Goal: Task Accomplishment & Management: Manage account settings

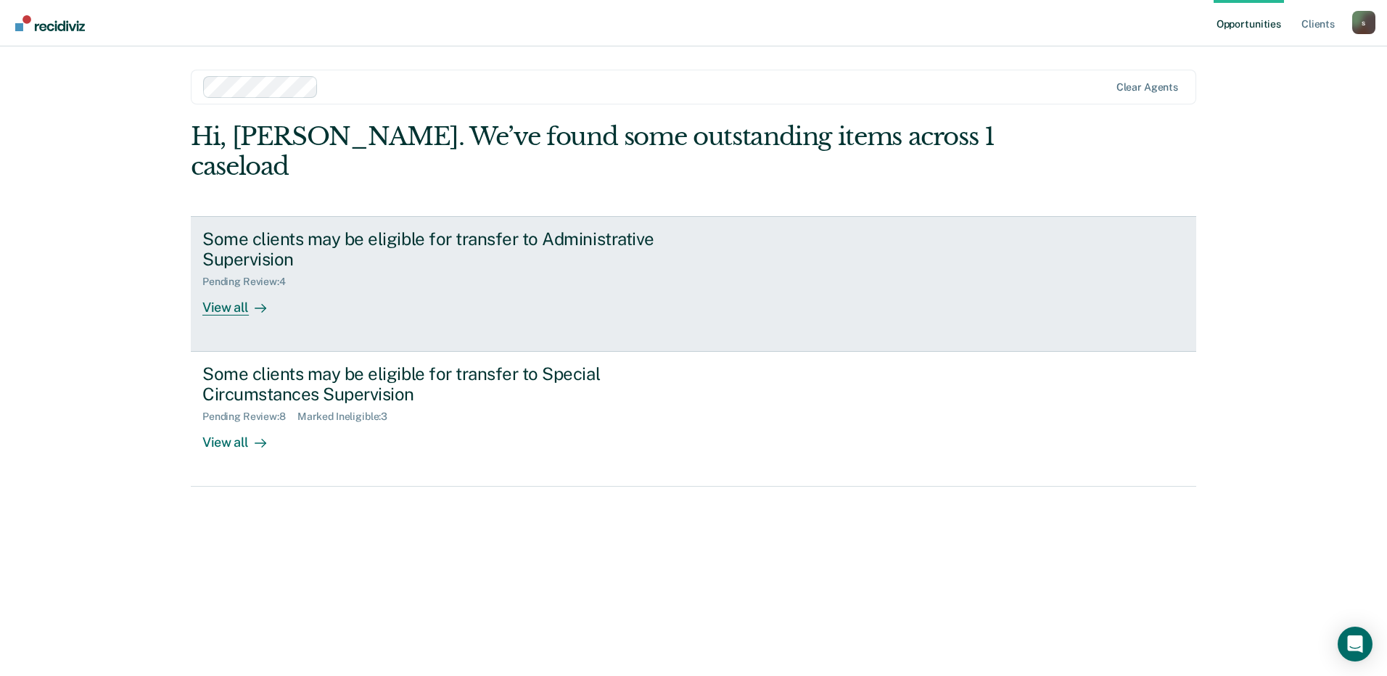
click at [352, 270] on div "Pending Review : 4" at bounding box center [456, 279] width 509 height 18
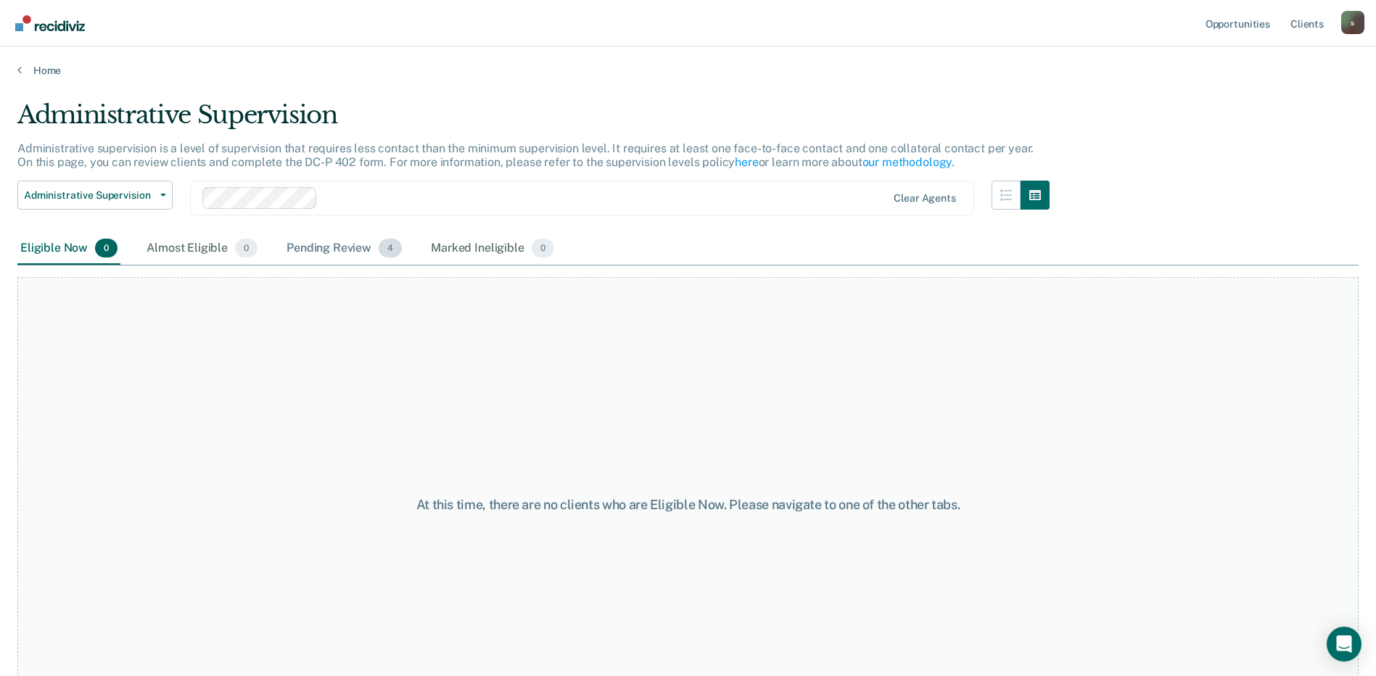
click at [360, 255] on div "Pending Review 4" at bounding box center [344, 249] width 121 height 32
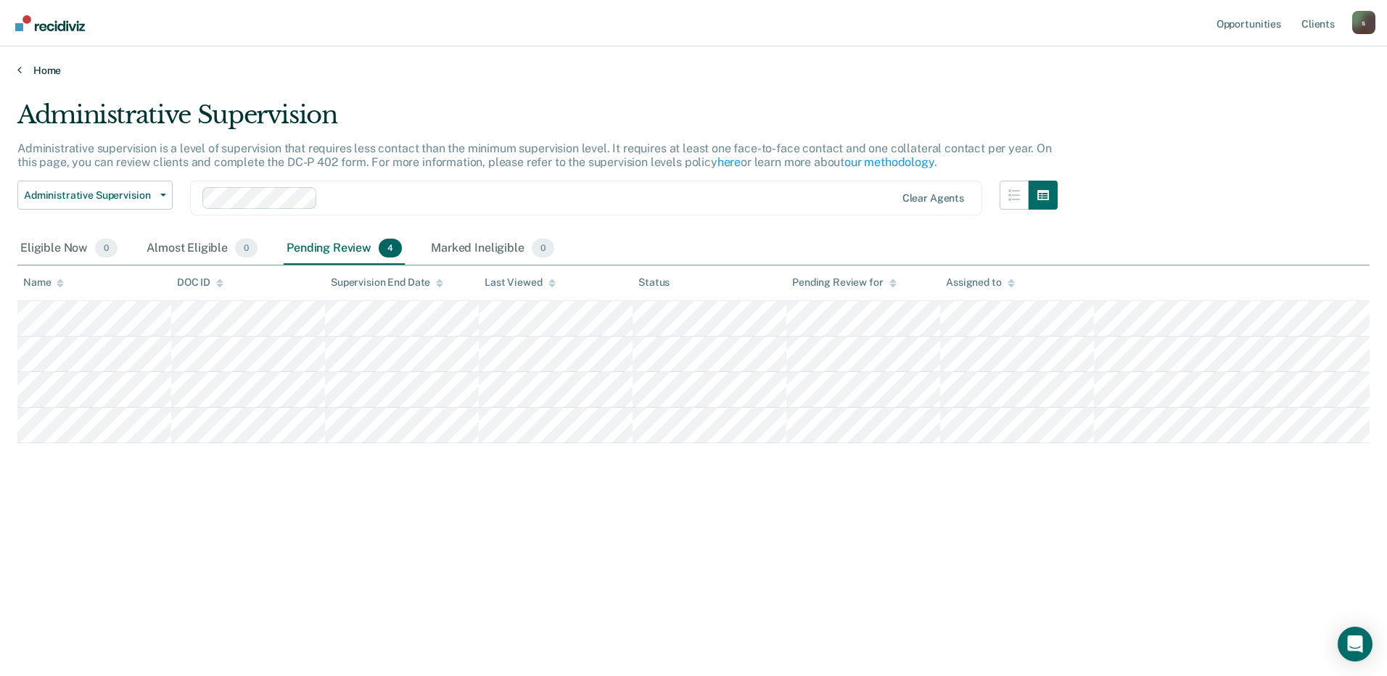
click at [17, 75] on icon at bounding box center [19, 70] width 4 height 12
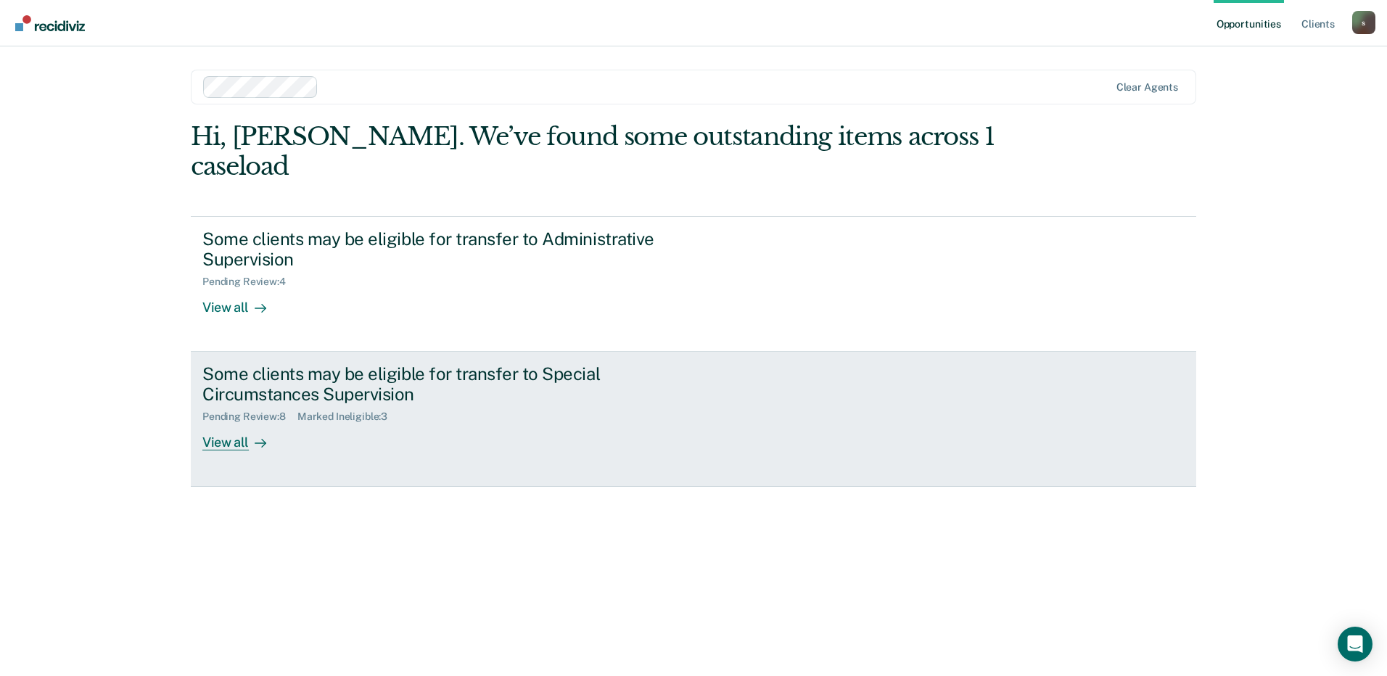
click at [235, 423] on div "View all" at bounding box center [242, 437] width 81 height 28
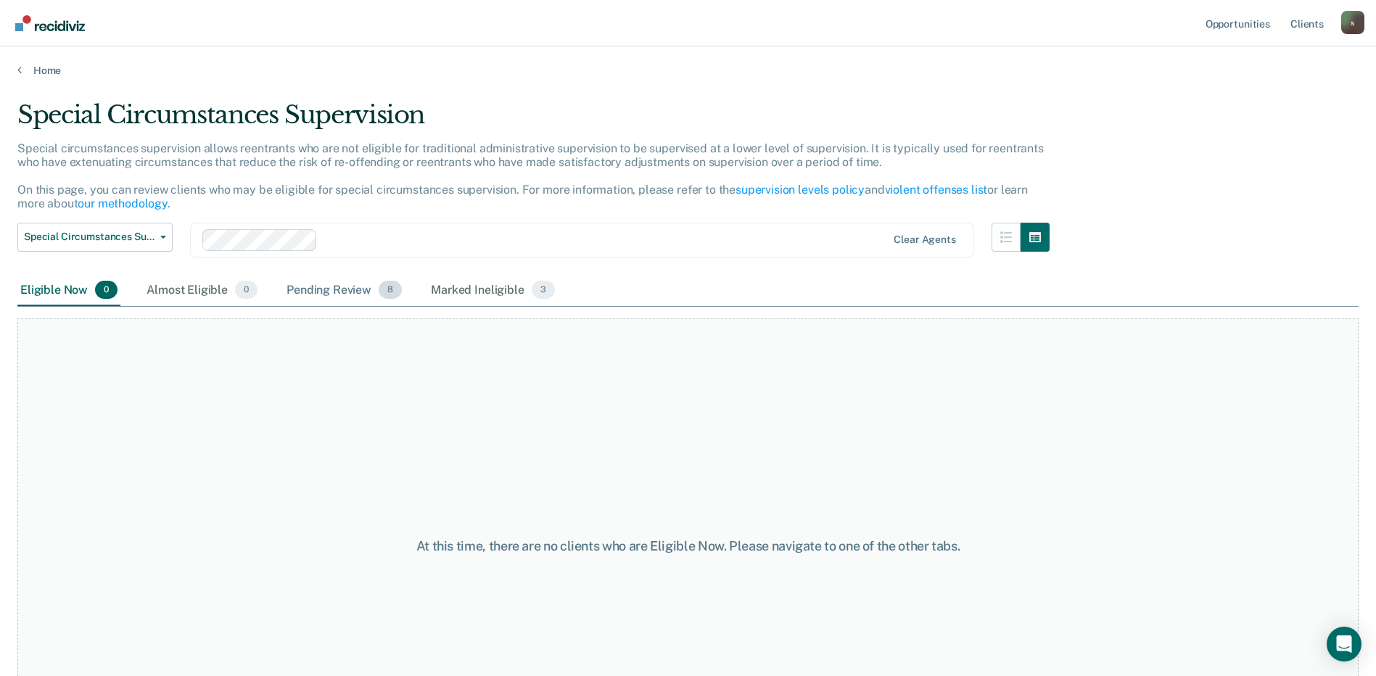
click at [339, 293] on div "Pending Review 8" at bounding box center [344, 291] width 121 height 32
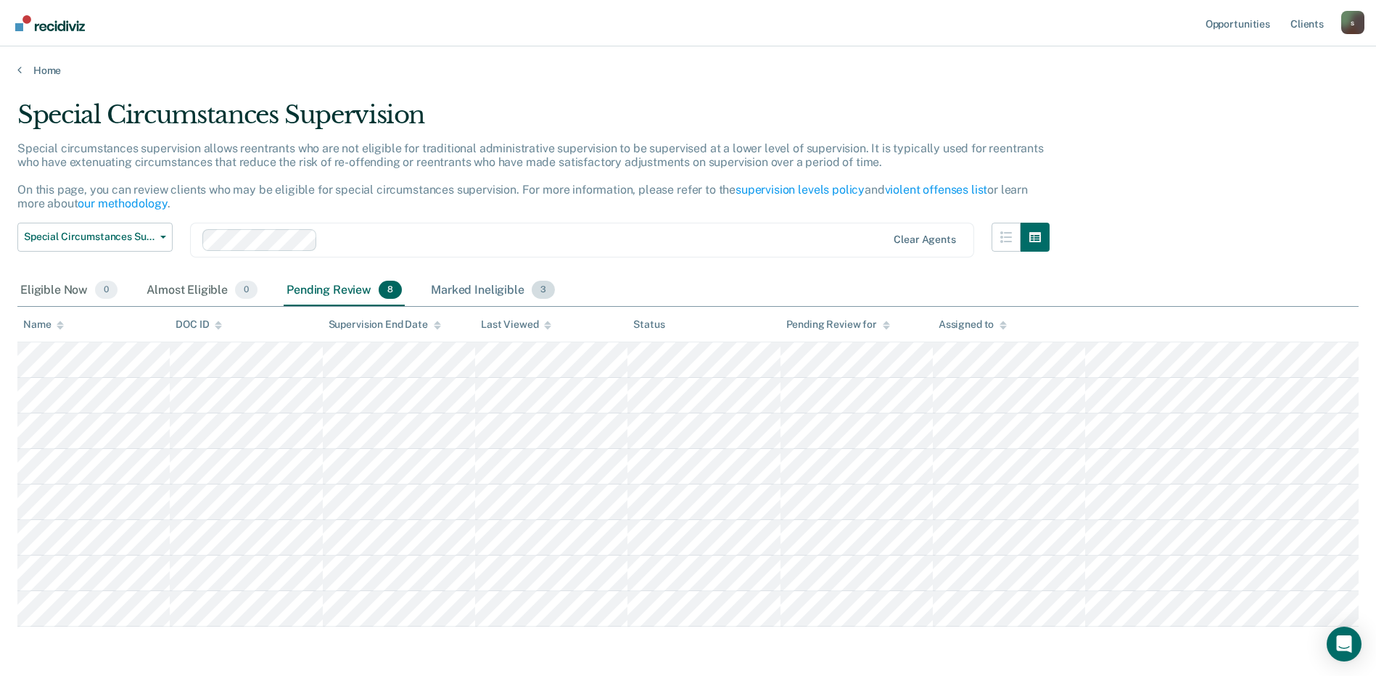
click at [440, 292] on div "Marked Ineligible 3" at bounding box center [493, 291] width 130 height 32
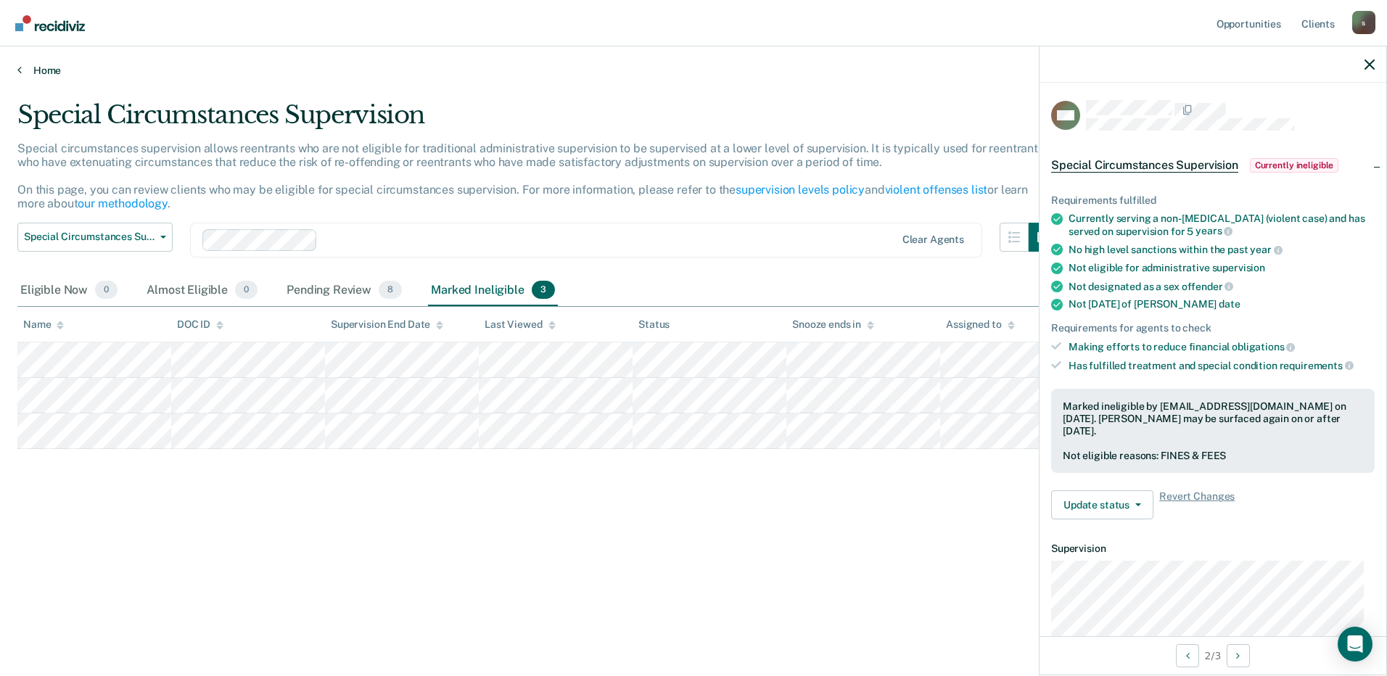
click at [19, 70] on icon at bounding box center [19, 70] width 4 height 12
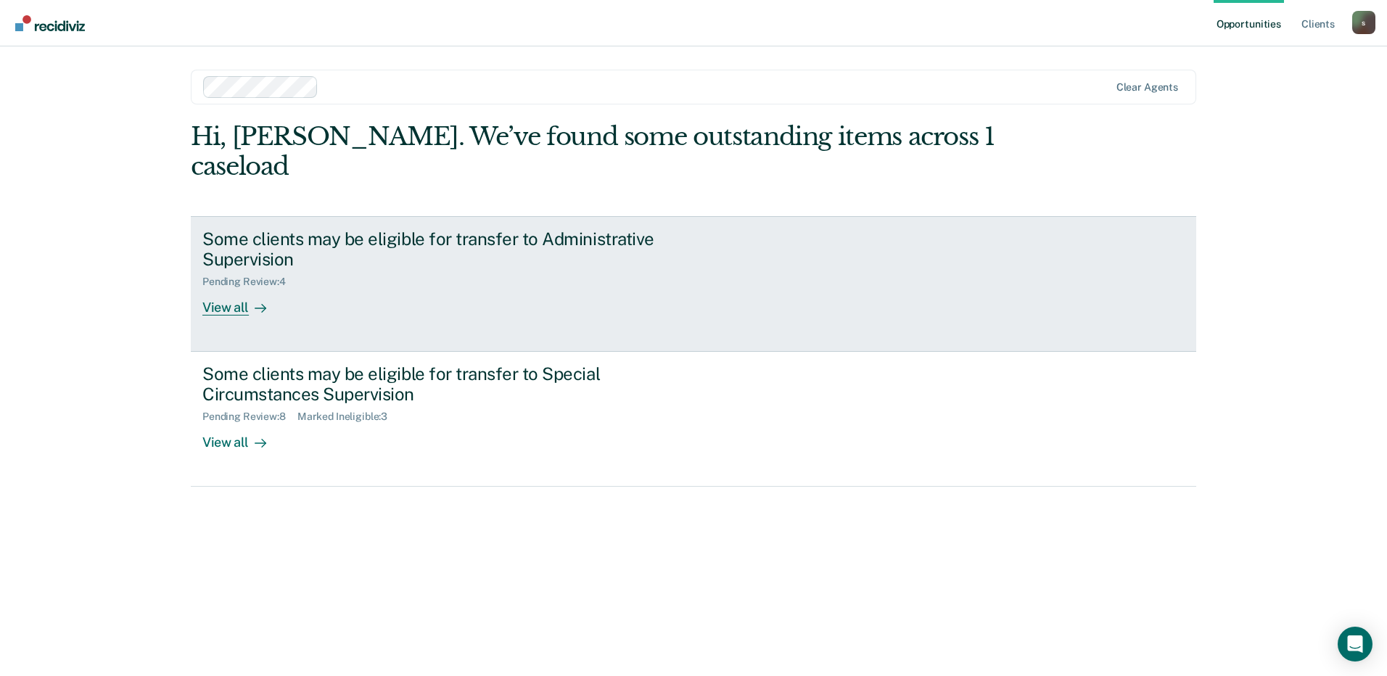
click at [520, 265] on div "Some clients may be eligible for transfer to Administrative Supervision Pending…" at bounding box center [474, 273] width 544 height 88
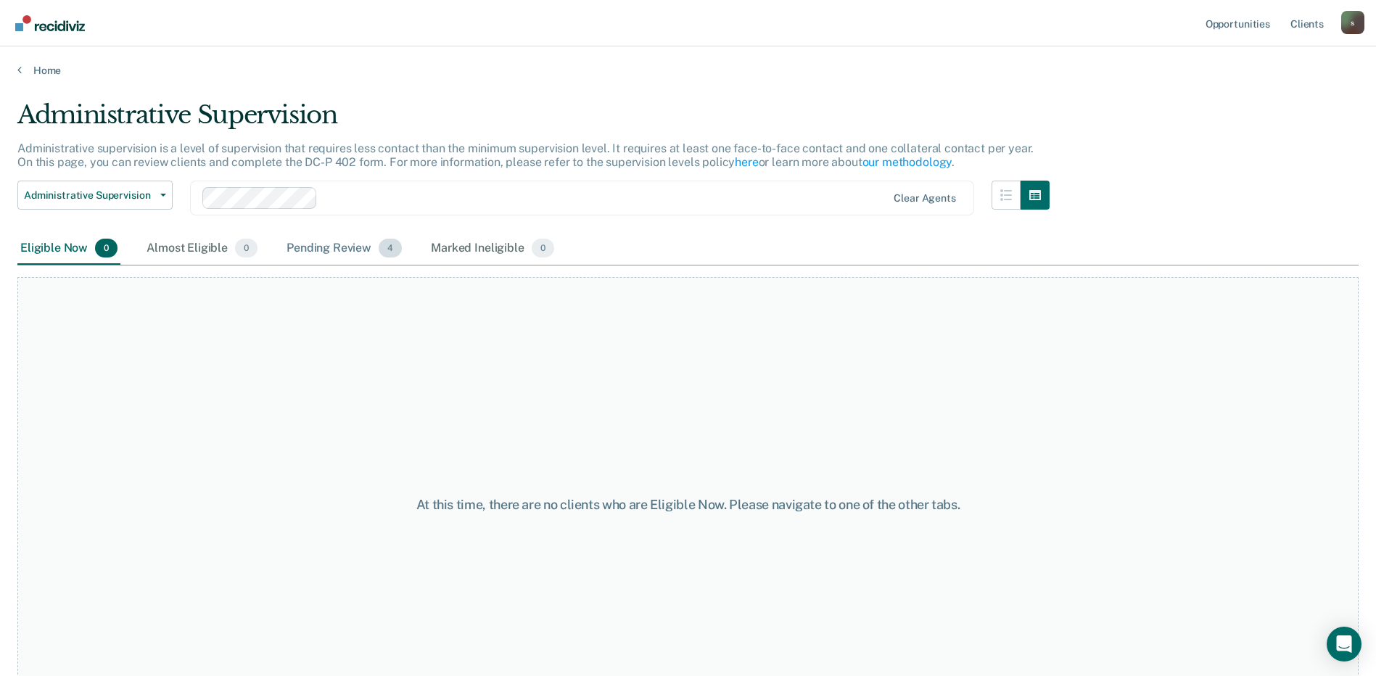
click at [382, 250] on span "4" at bounding box center [390, 248] width 23 height 19
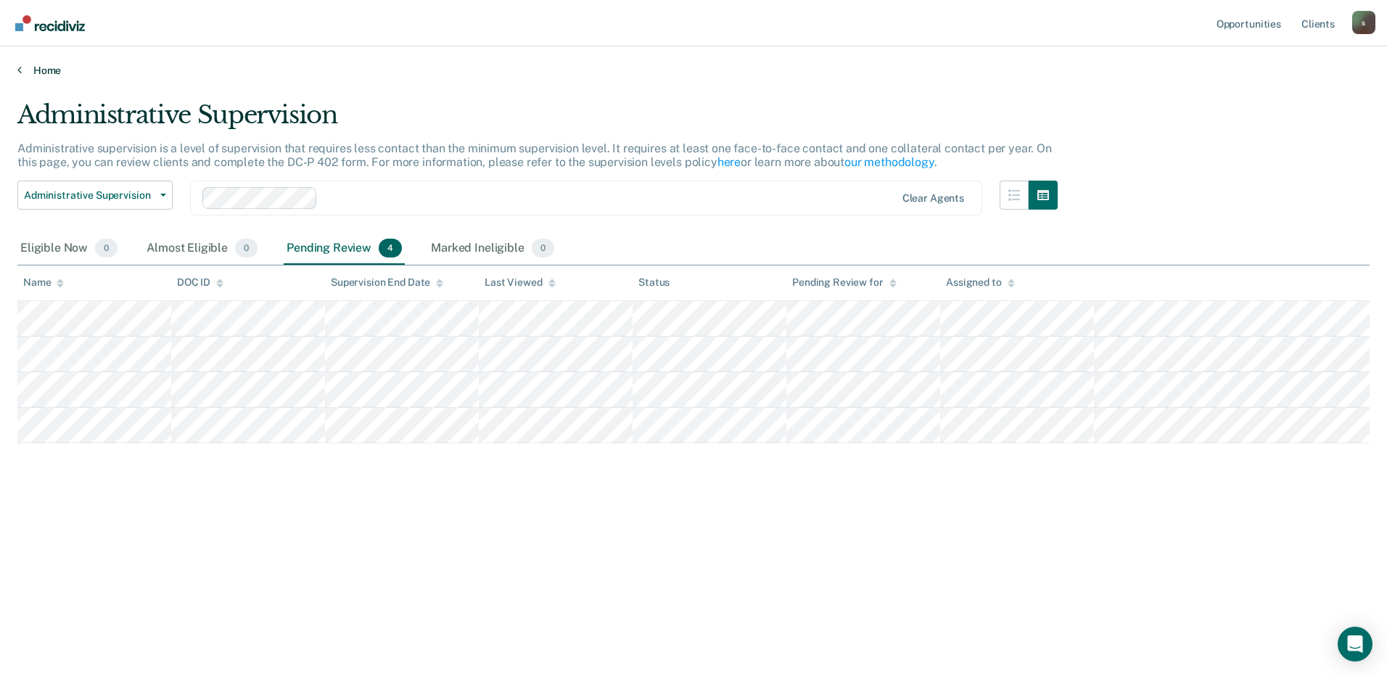
click at [31, 67] on link "Home" at bounding box center [693, 70] width 1352 height 13
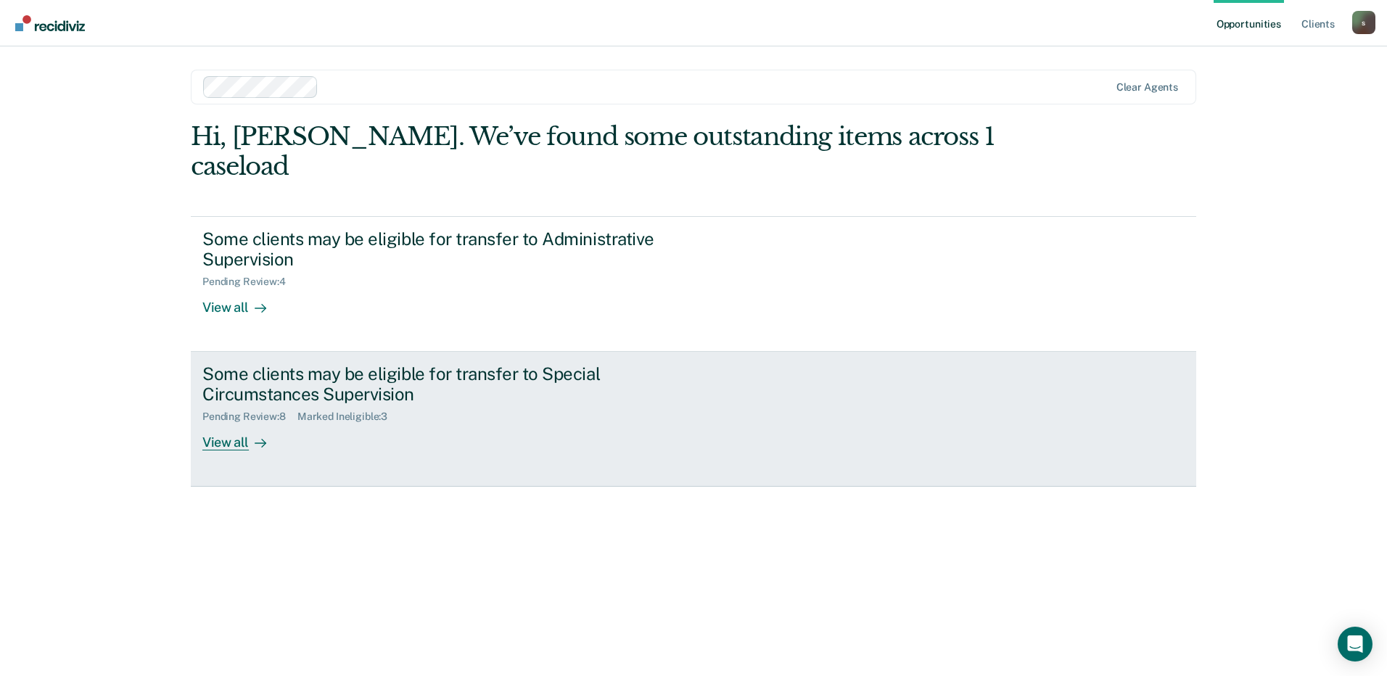
click at [279, 367] on div "Some clients may be eligible for transfer to Special Circumstances Supervision" at bounding box center [456, 385] width 509 height 42
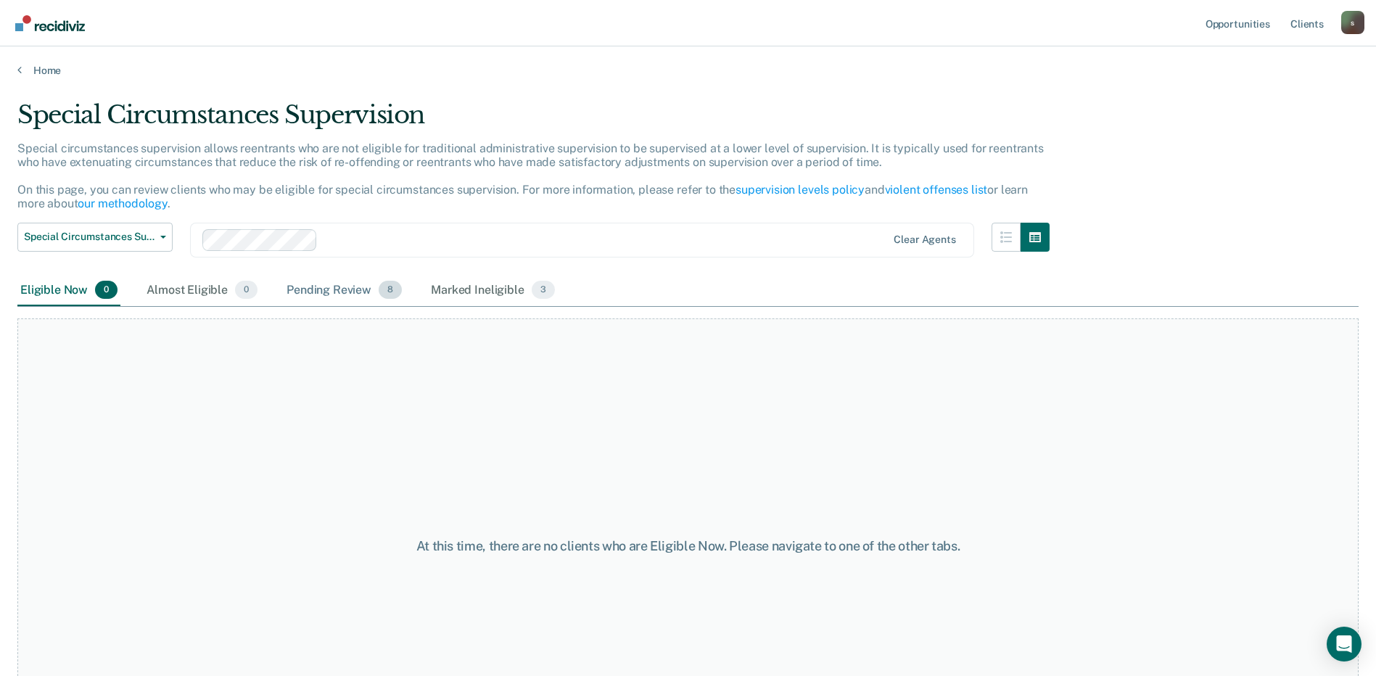
click at [340, 284] on div "Pending Review 8" at bounding box center [344, 291] width 121 height 32
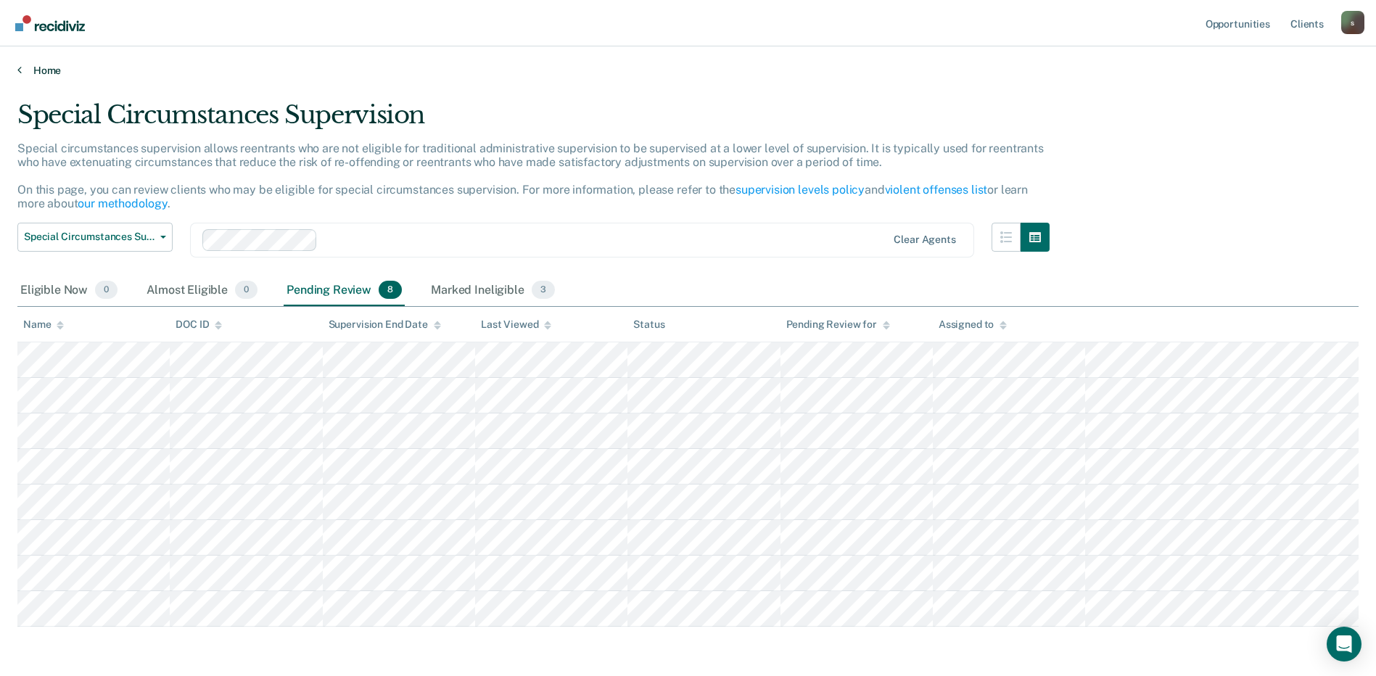
click at [19, 67] on icon at bounding box center [19, 70] width 4 height 12
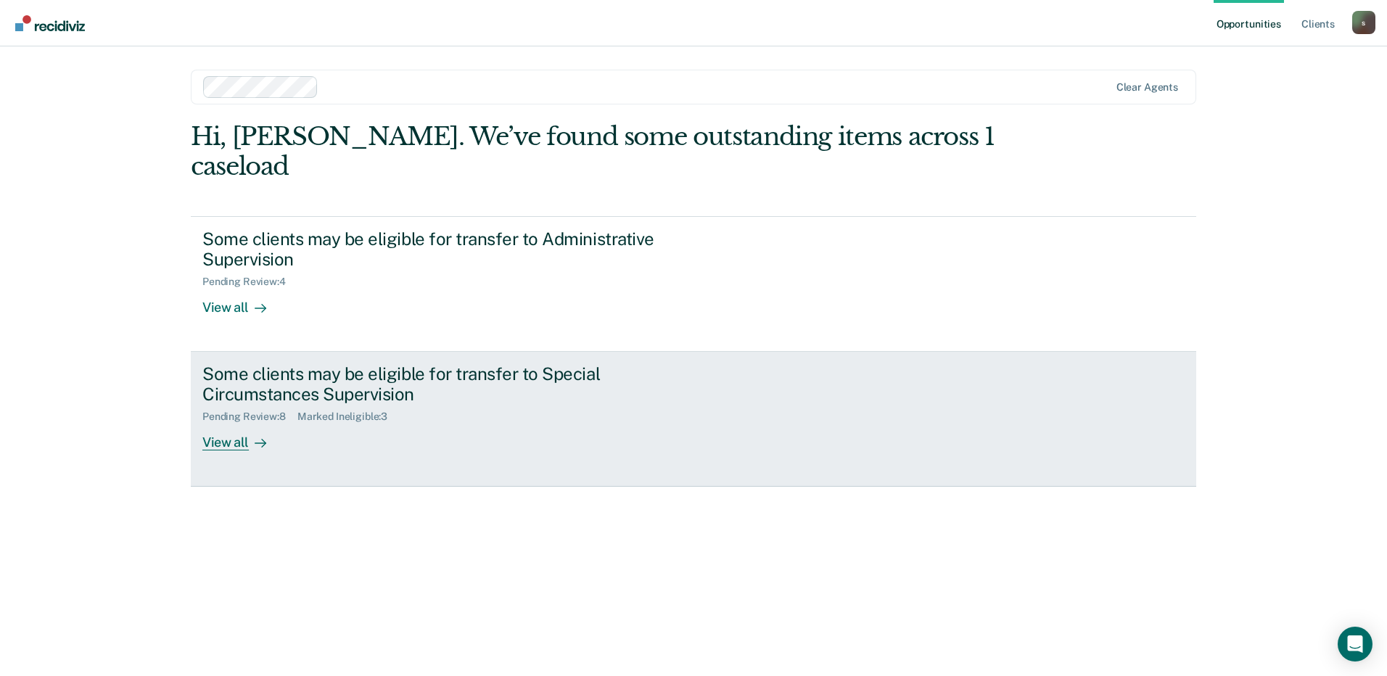
click at [235, 423] on div "View all" at bounding box center [242, 437] width 81 height 28
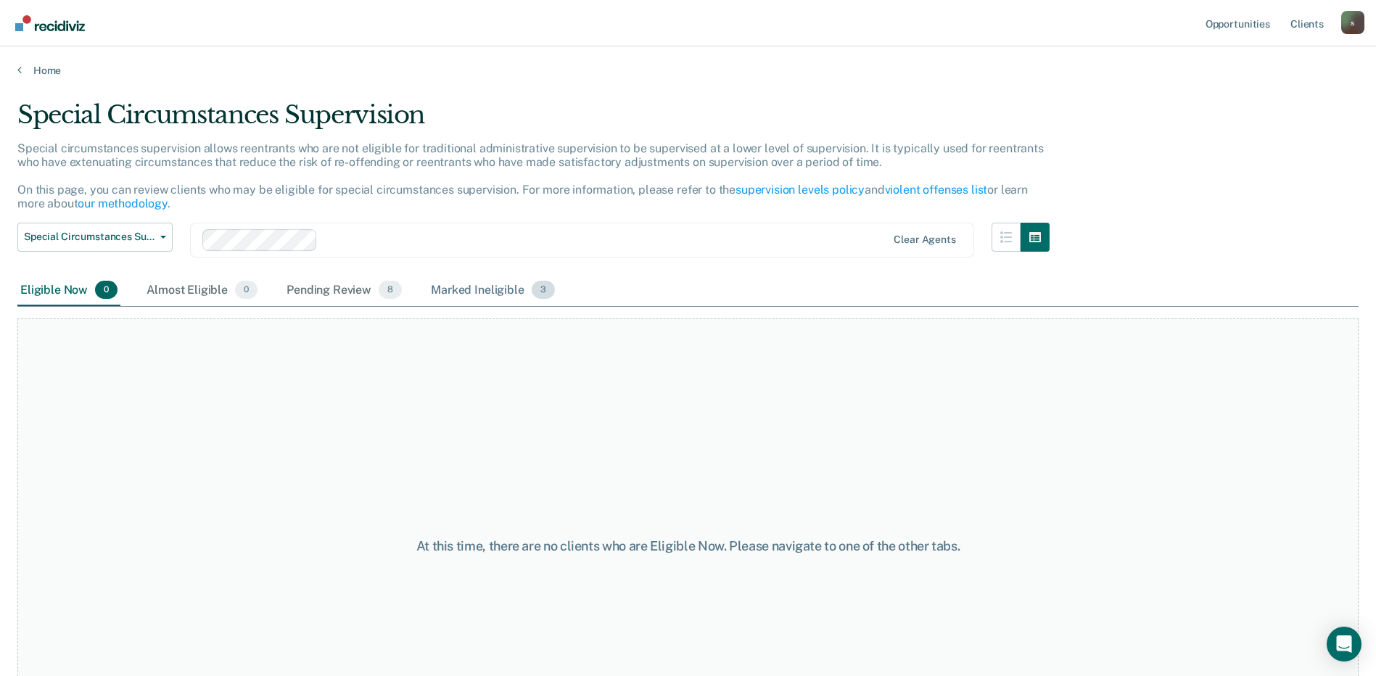
click at [464, 291] on div "Marked Ineligible 3" at bounding box center [493, 291] width 130 height 32
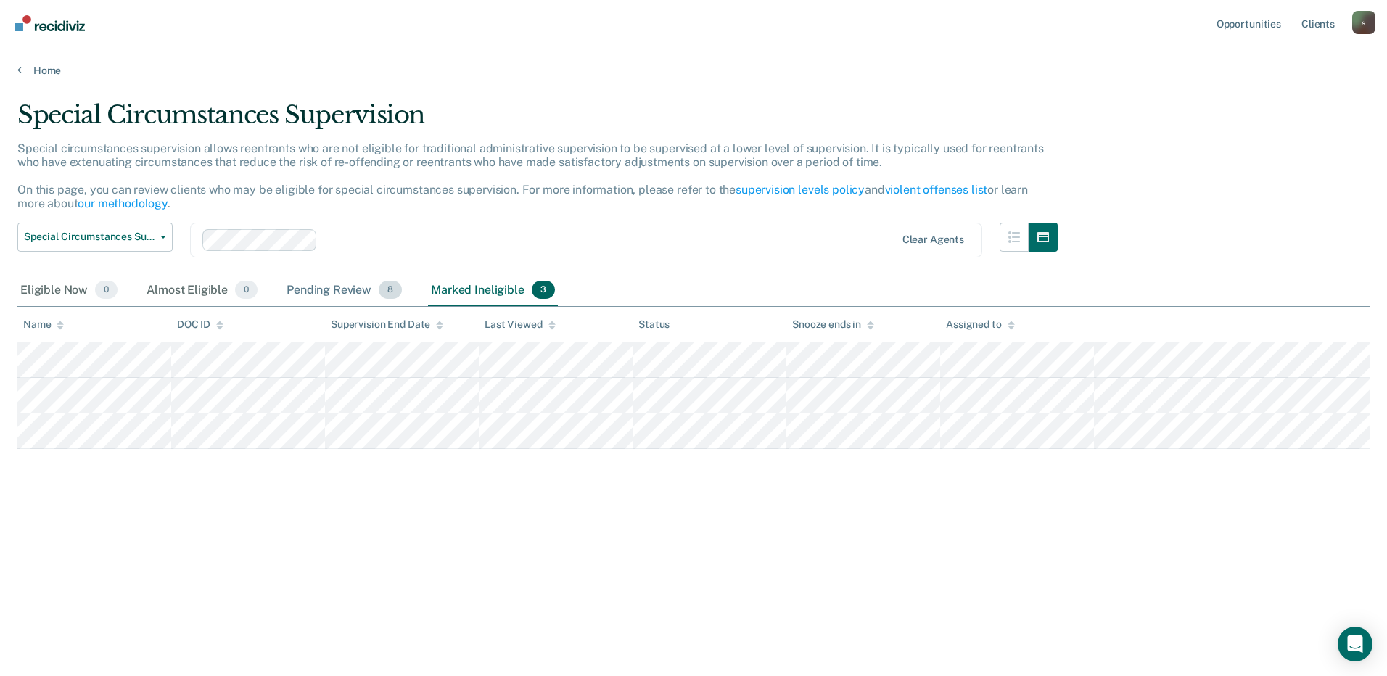
click at [374, 291] on div "Pending Review 8" at bounding box center [344, 291] width 121 height 32
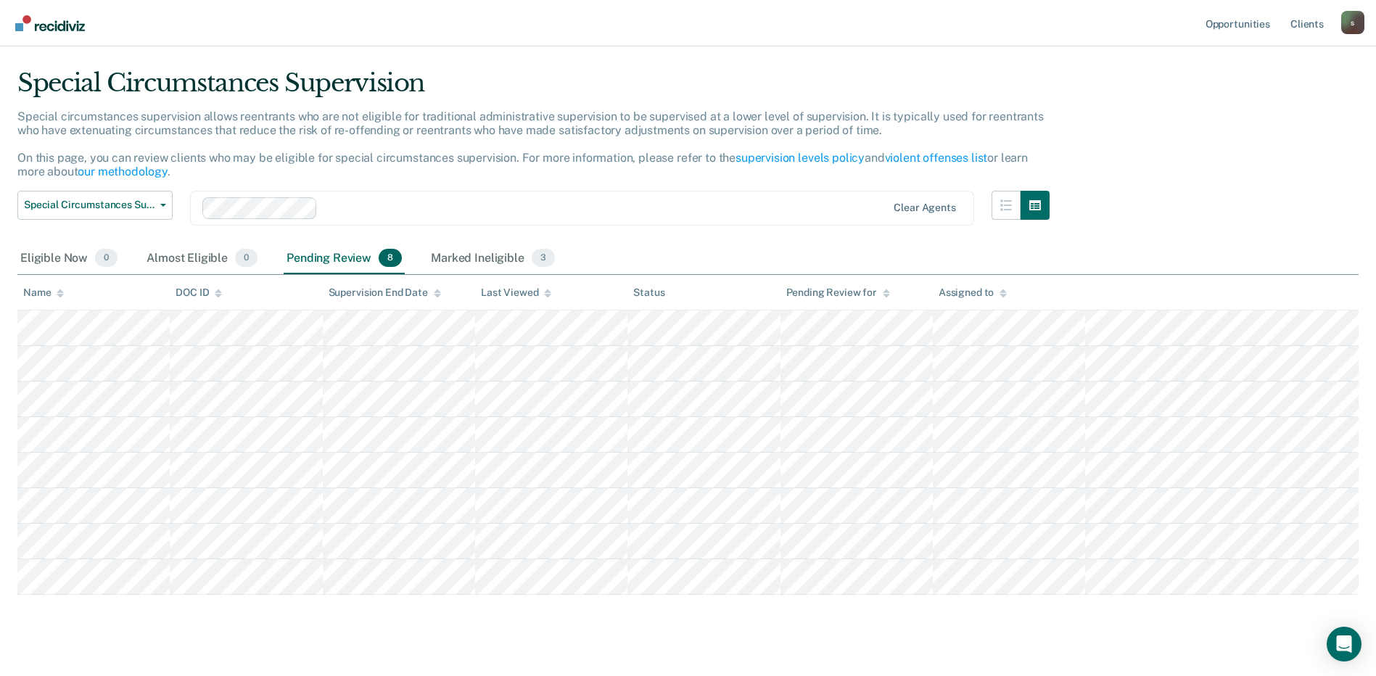
scroll to position [55, 0]
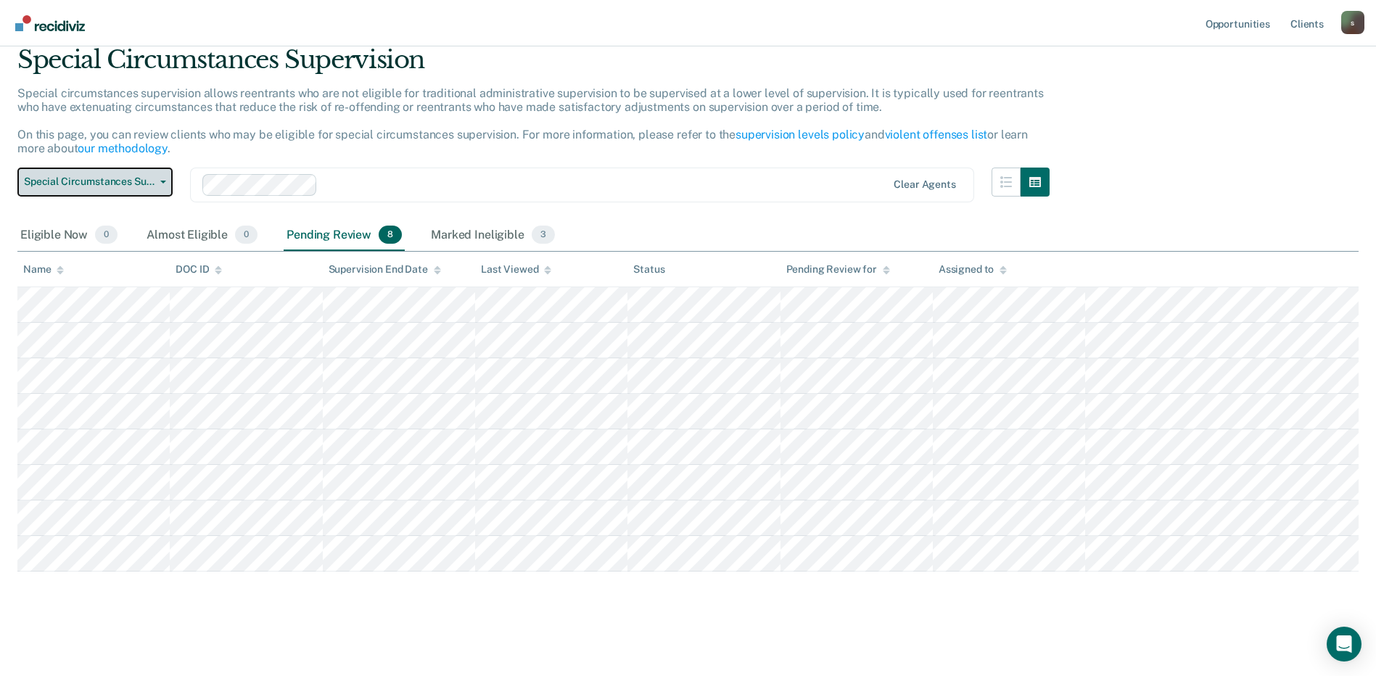
click at [155, 190] on button "Special Circumstances Supervision" at bounding box center [94, 182] width 155 height 29
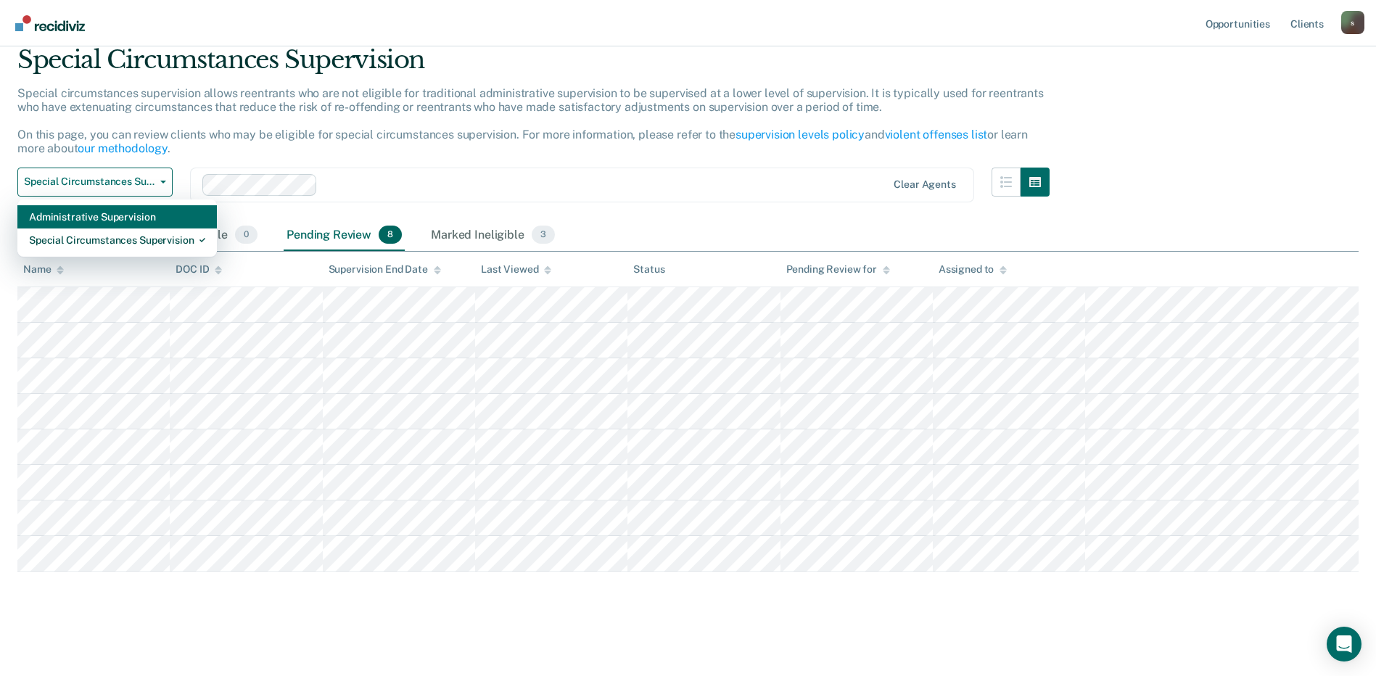
click at [139, 220] on div "Administrative Supervision" at bounding box center [117, 216] width 176 height 23
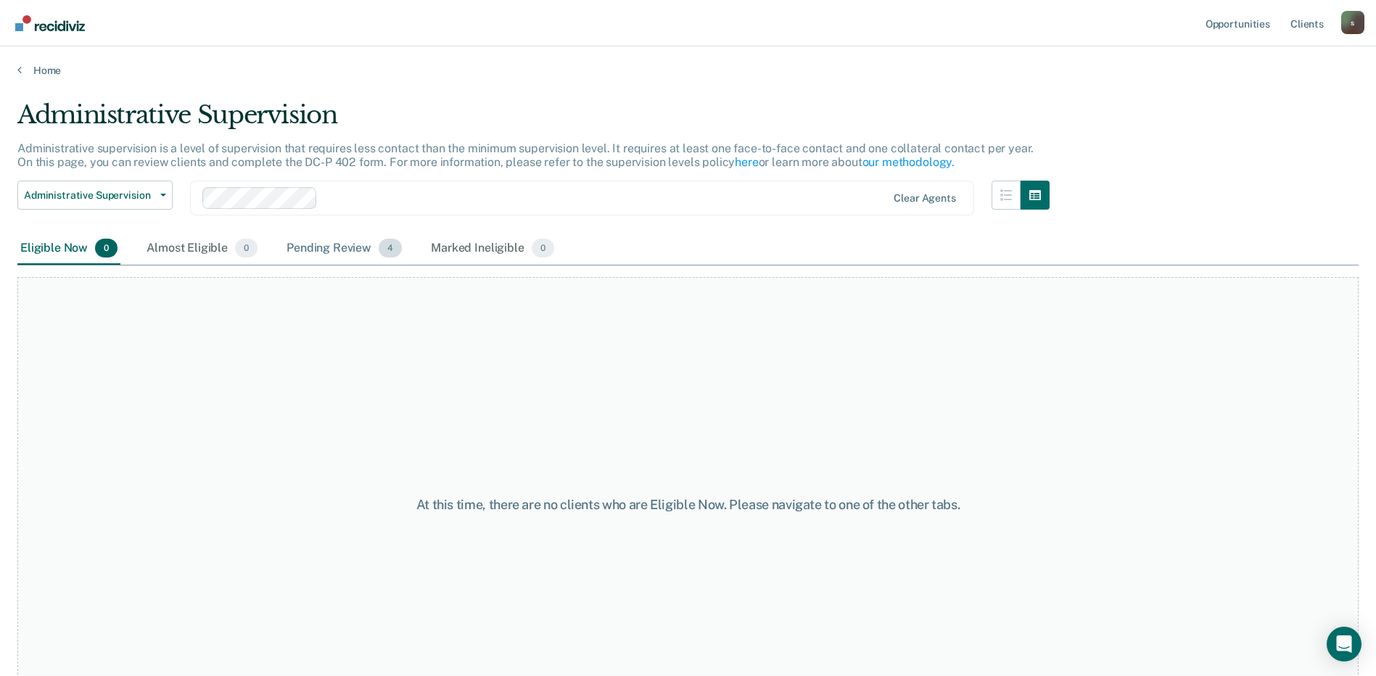
click at [362, 247] on div "Pending Review 4" at bounding box center [344, 249] width 121 height 32
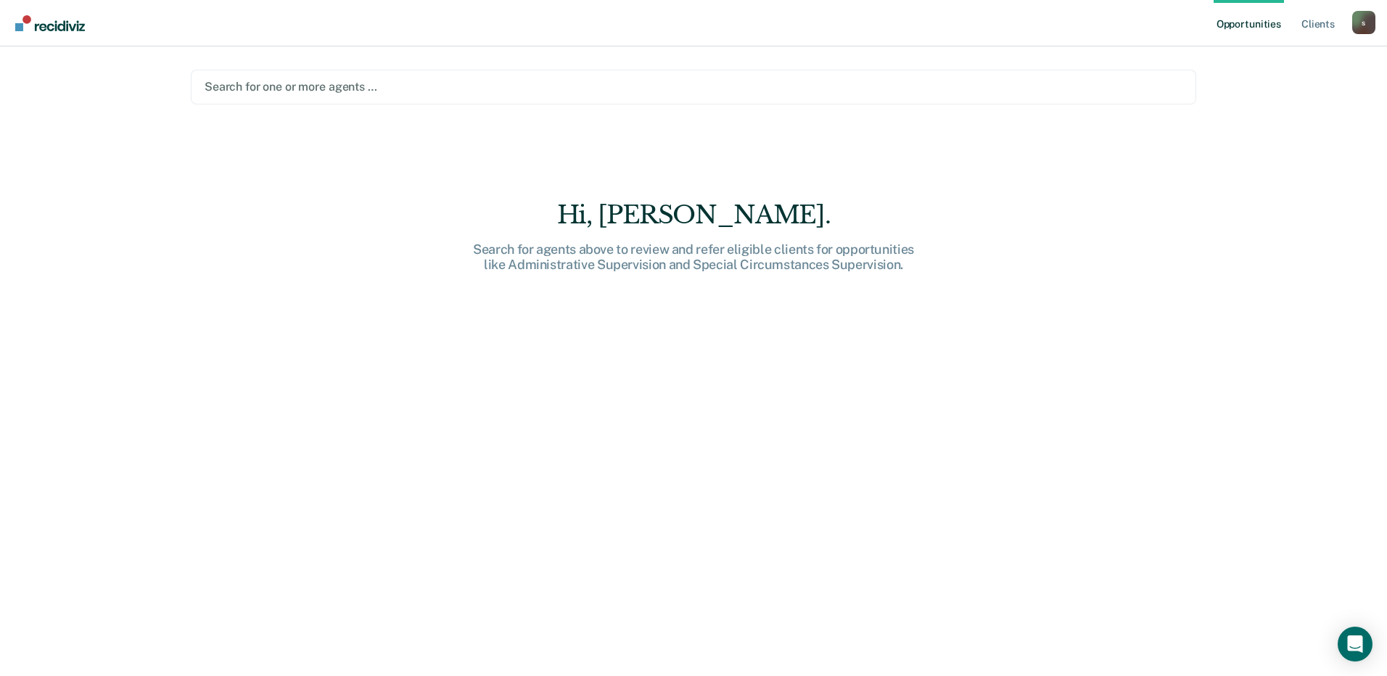
click at [1356, 21] on div "s" at bounding box center [1363, 22] width 23 height 23
click at [1263, 65] on div "Opportunities Client s [EMAIL_ADDRESS][DOMAIN_NAME] s Profile How it works Log …" at bounding box center [693, 338] width 1387 height 676
click at [1369, 28] on div "s" at bounding box center [1363, 22] width 23 height 23
click at [1272, 97] on link "Log Out" at bounding box center [1305, 95] width 117 height 12
